Goal: Transaction & Acquisition: Purchase product/service

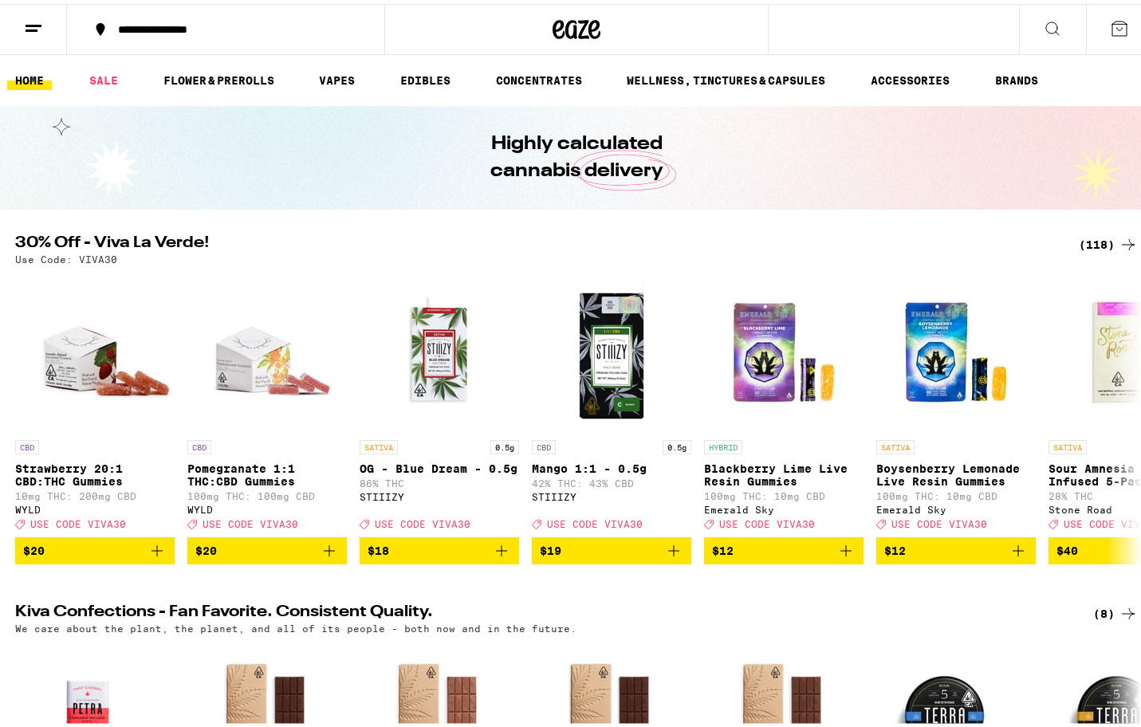
click at [1087, 241] on div "(118)" at bounding box center [1108, 240] width 59 height 19
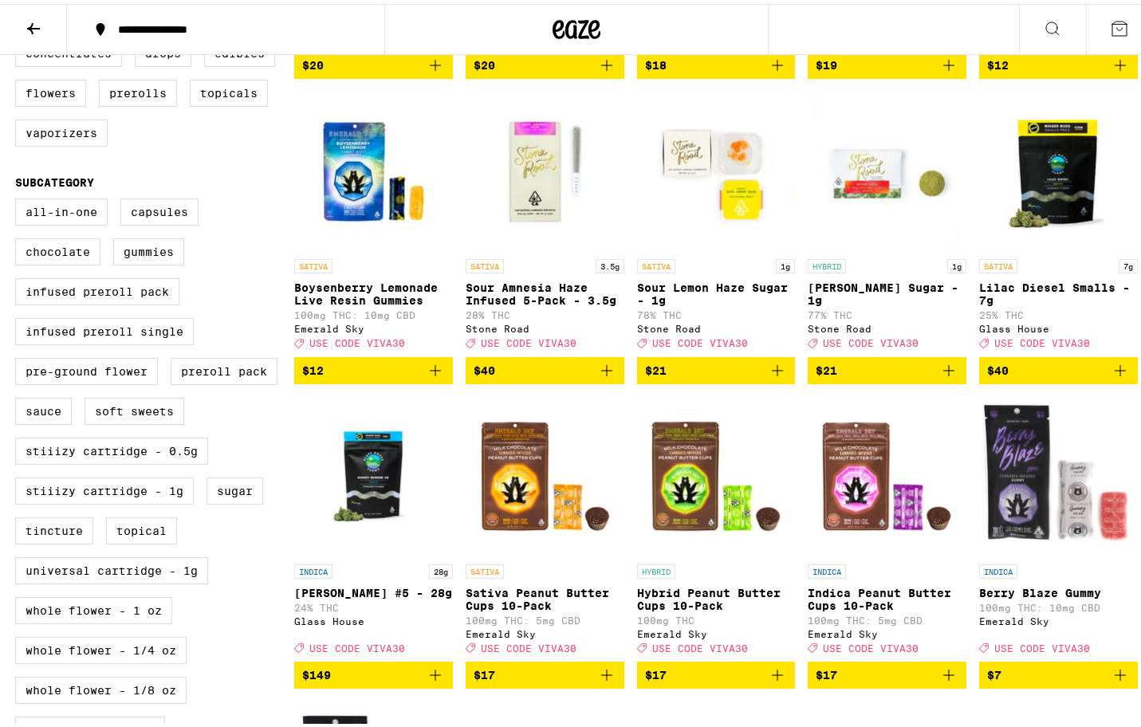
scroll to position [428, 0]
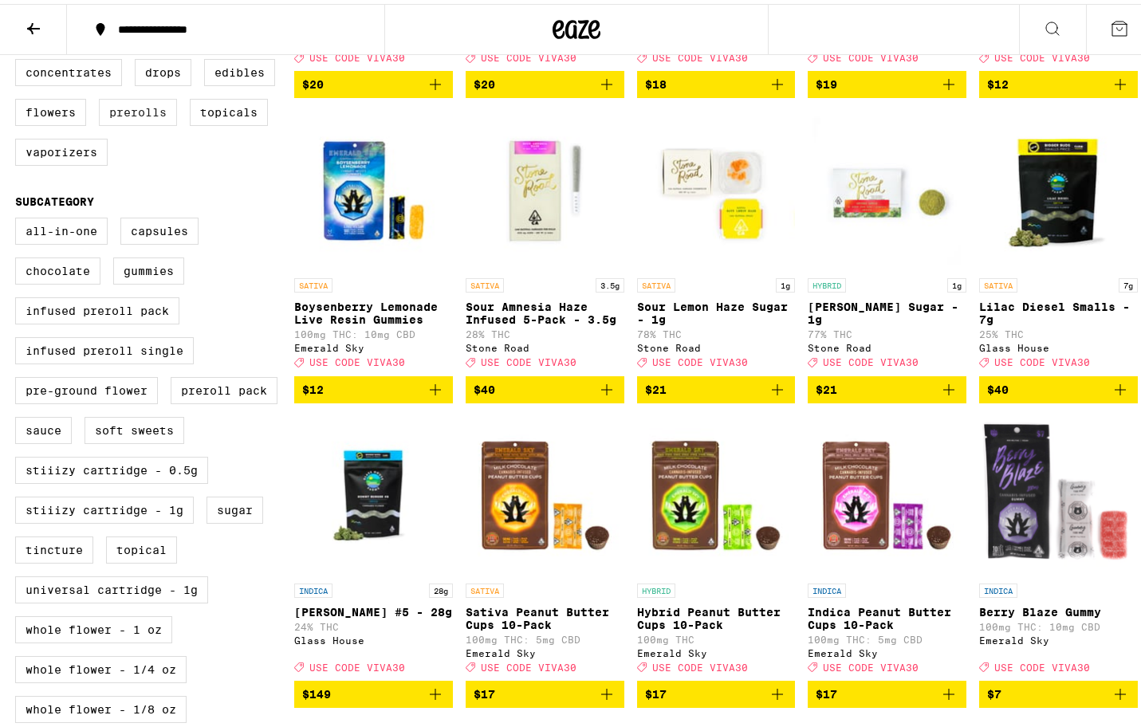
click at [140, 122] on label "Prerolls" at bounding box center [138, 108] width 78 height 27
click at [19, 58] on input "Prerolls" at bounding box center [18, 57] width 1 height 1
checkbox input "true"
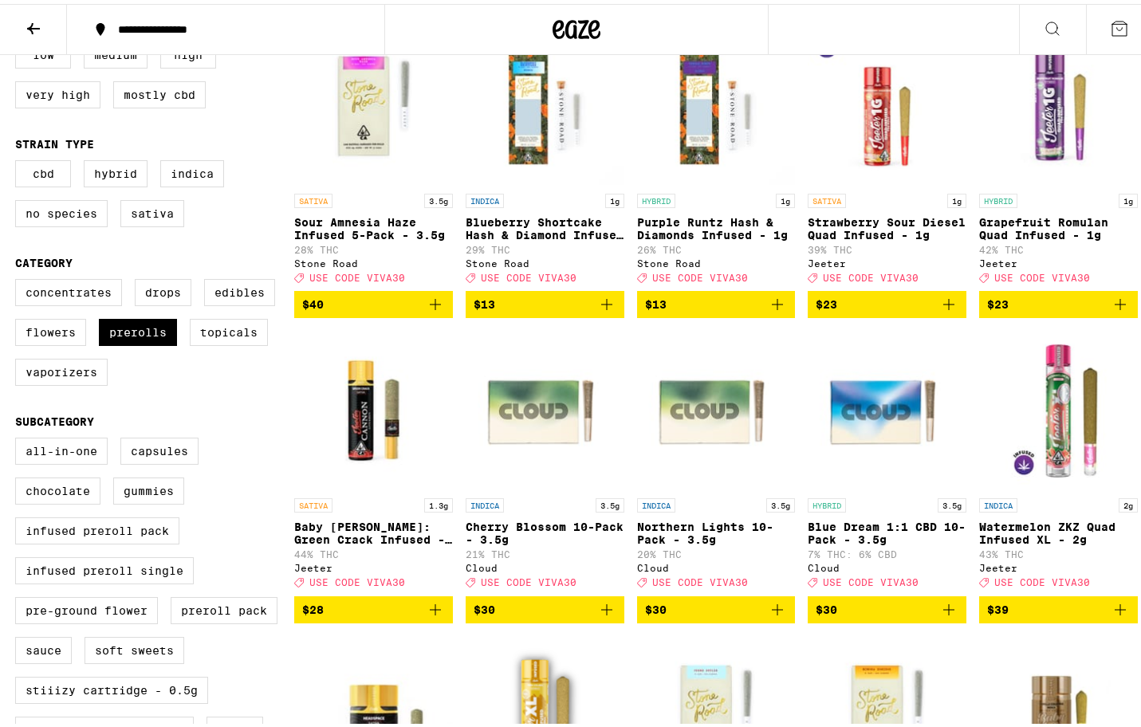
scroll to position [204, 0]
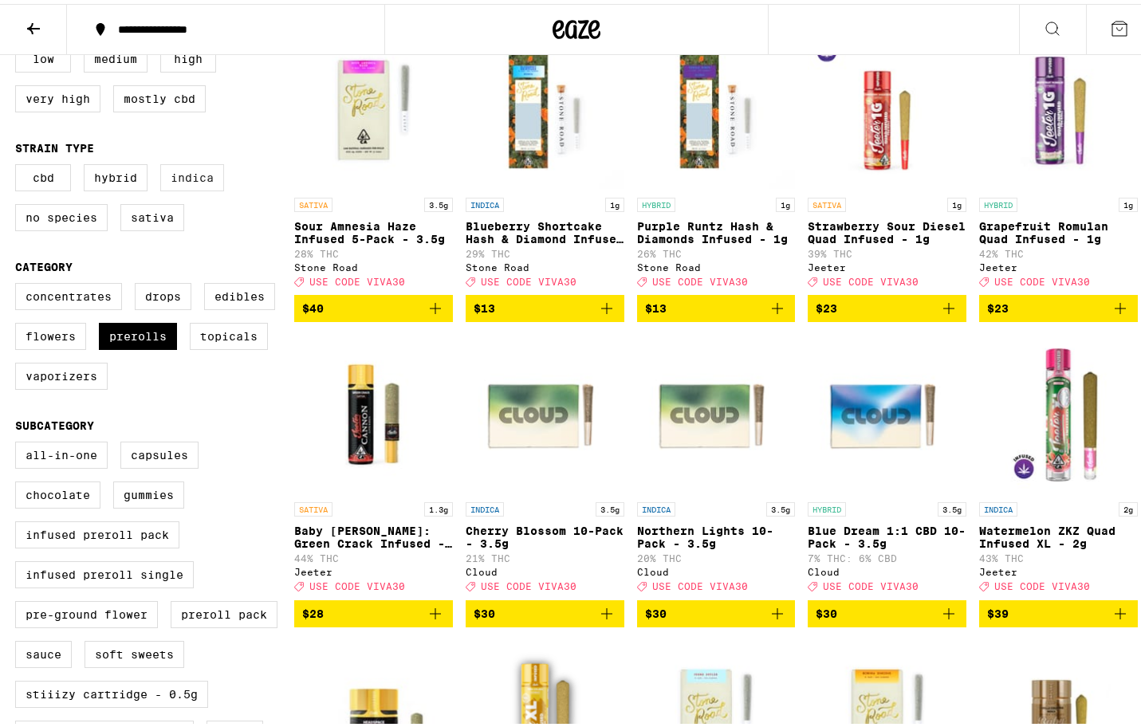
click at [196, 174] on label "Indica" at bounding box center [192, 173] width 64 height 27
click at [19, 164] on input "Indica" at bounding box center [18, 163] width 1 height 1
checkbox input "true"
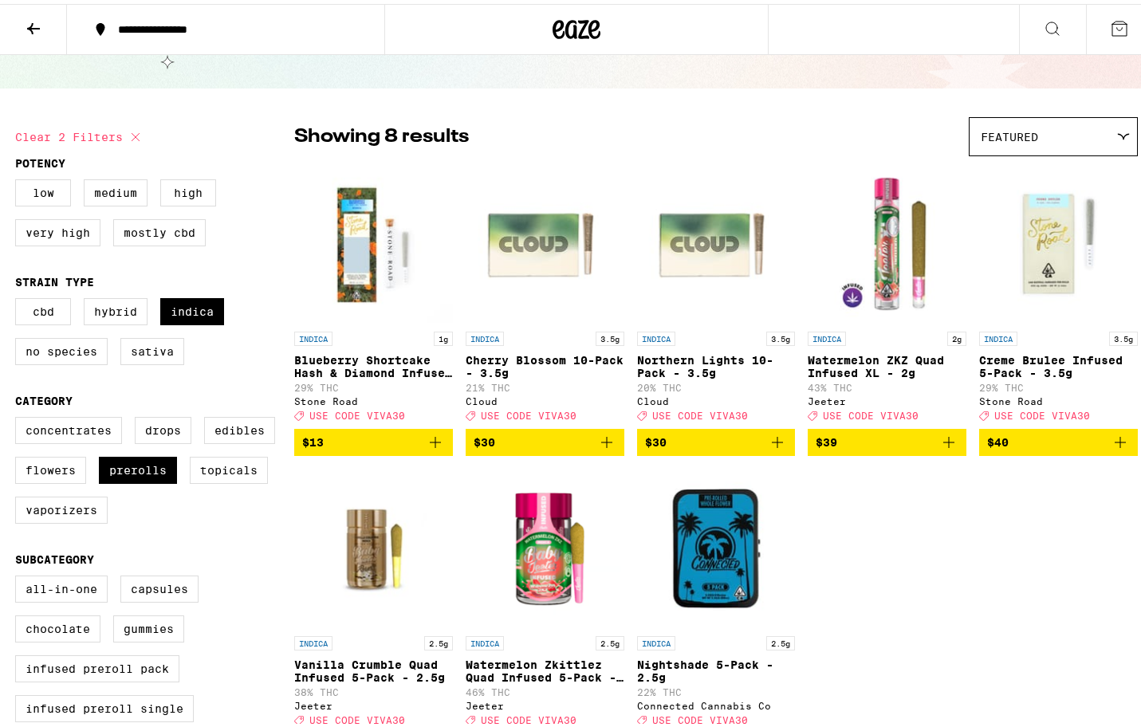
scroll to position [100, 0]
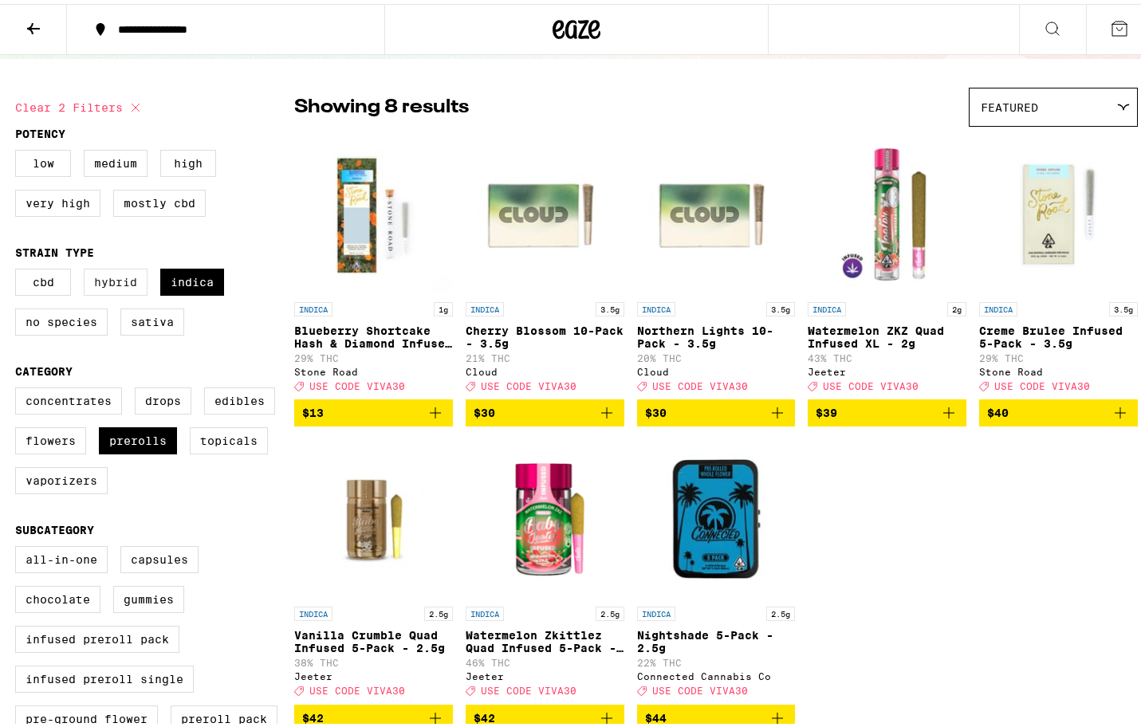
click at [120, 288] on label "Hybrid" at bounding box center [116, 278] width 64 height 27
click at [19, 268] on input "Hybrid" at bounding box center [18, 267] width 1 height 1
checkbox input "true"
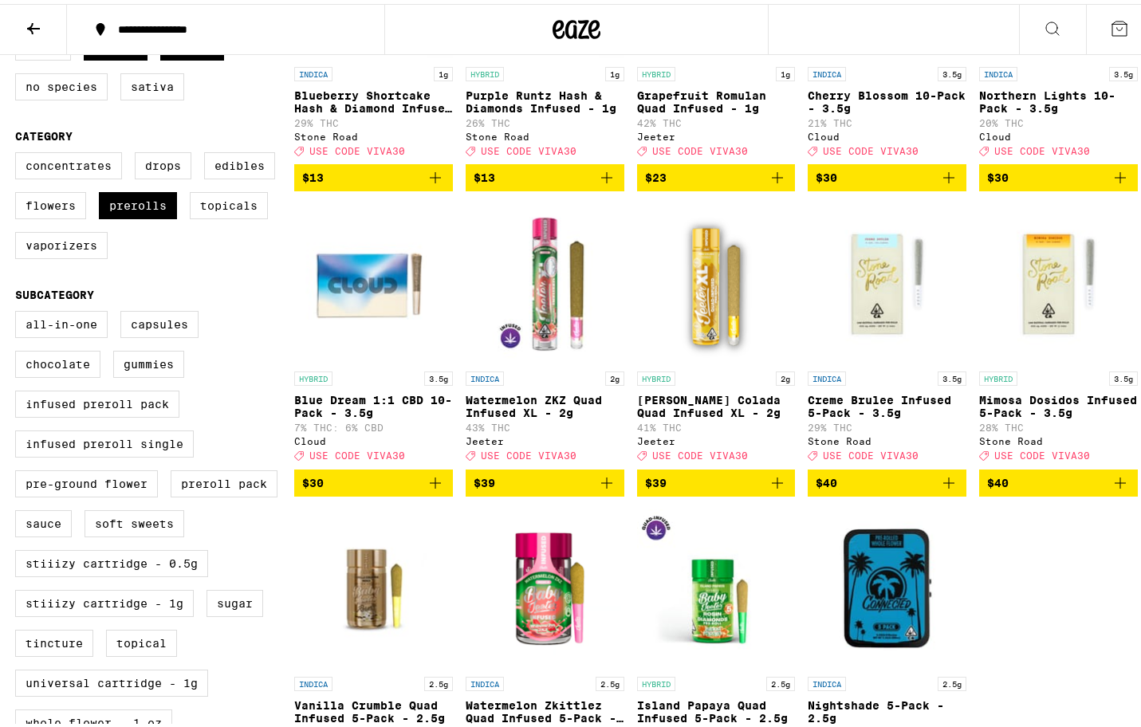
scroll to position [256, 0]
